Goal: Connect with others: Connect with others

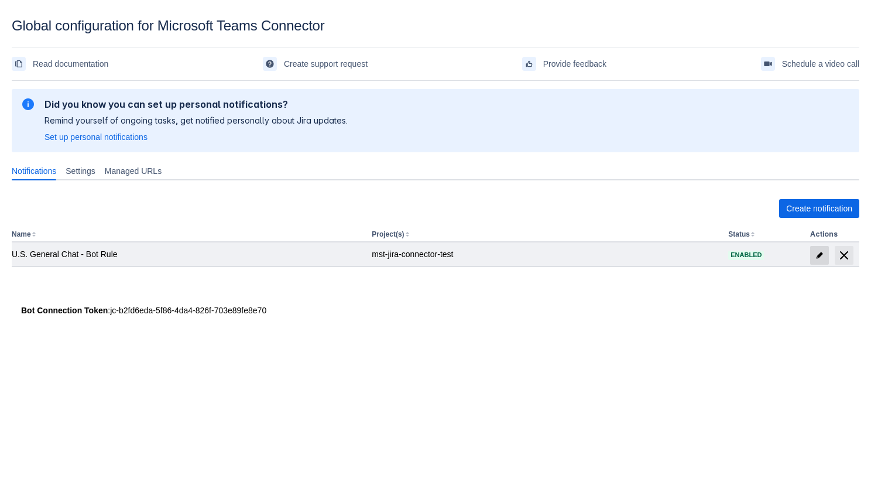
click at [522, 250] on span "edit" at bounding box center [818, 254] width 9 height 9
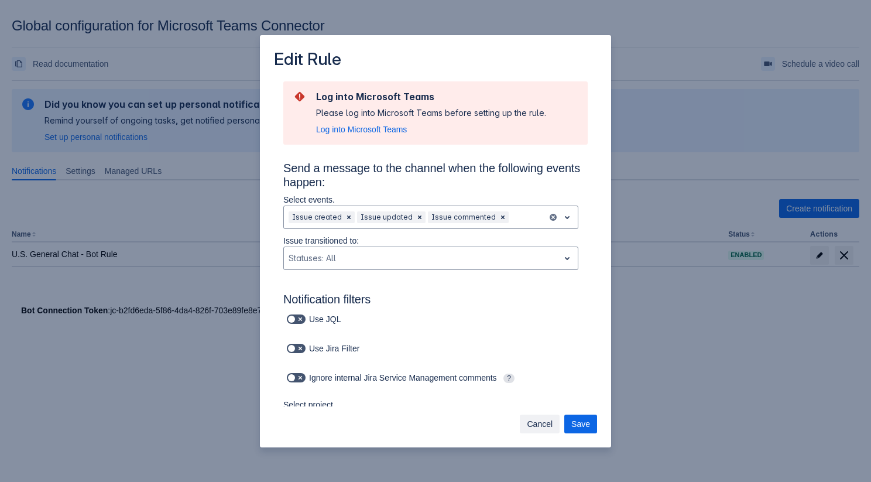
click at [522, 427] on span "Cancel" at bounding box center [540, 423] width 26 height 19
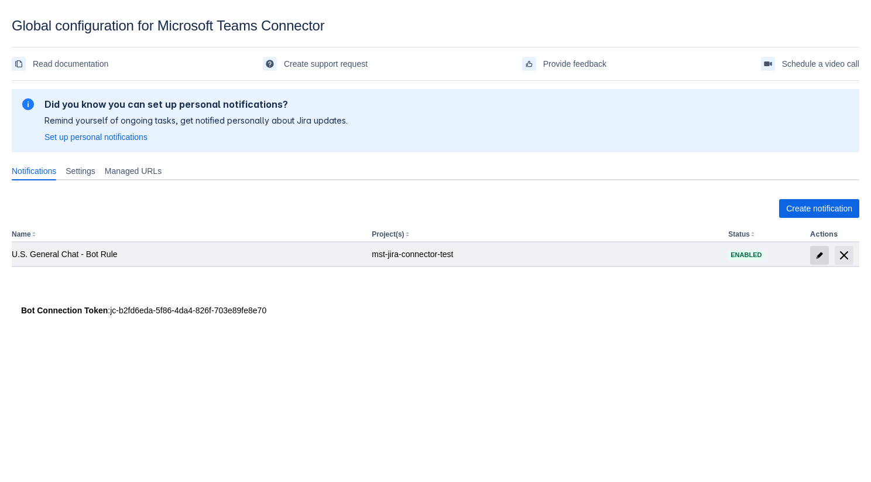
click at [522, 254] on span "edit" at bounding box center [818, 254] width 9 height 9
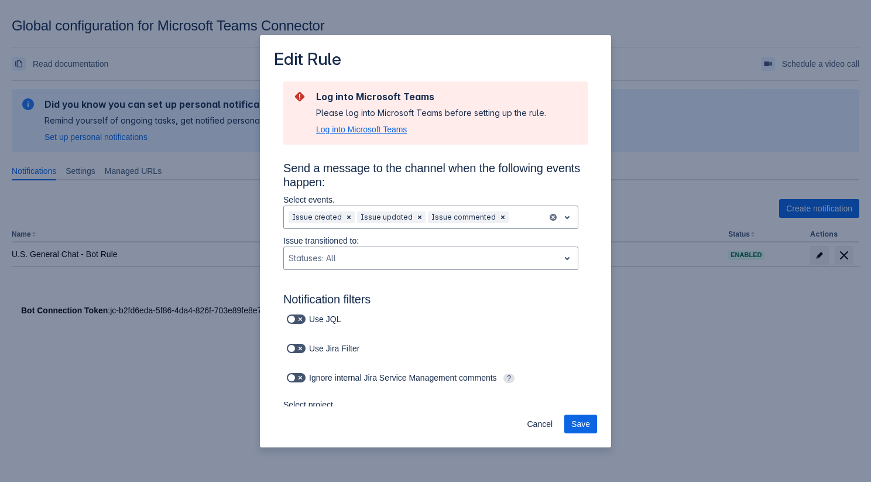
click at [397, 130] on span "Log into Microsoft Teams" at bounding box center [361, 129] width 91 height 12
click at [338, 128] on span "Log into Microsoft Teams" at bounding box center [361, 129] width 91 height 12
click at [394, 136] on section "Log into Microsoft Teams Please log into Microsoft Teams before setting up the …" at bounding box center [435, 112] width 304 height 63
click at [387, 128] on span "Log into Microsoft Teams" at bounding box center [361, 129] width 91 height 12
